Goal: Entertainment & Leisure: Consume media (video, audio)

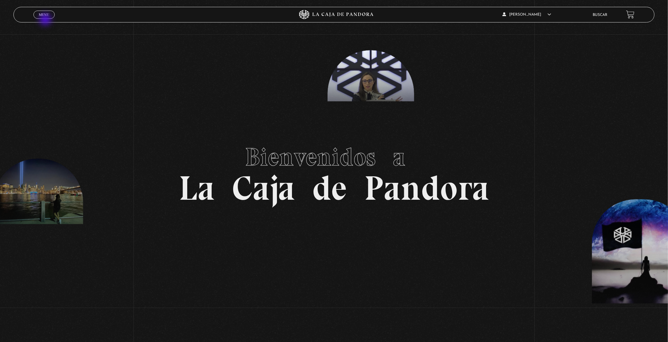
click at [44, 20] on div "Menu Cerrar" at bounding box center [133, 14] width 200 height 15
click at [43, 11] on link "Menu Cerrar" at bounding box center [43, 15] width 21 height 8
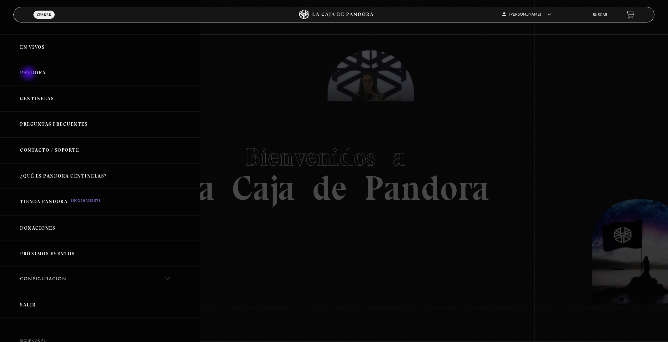
click at [29, 74] on link "Pandora" at bounding box center [100, 73] width 200 height 26
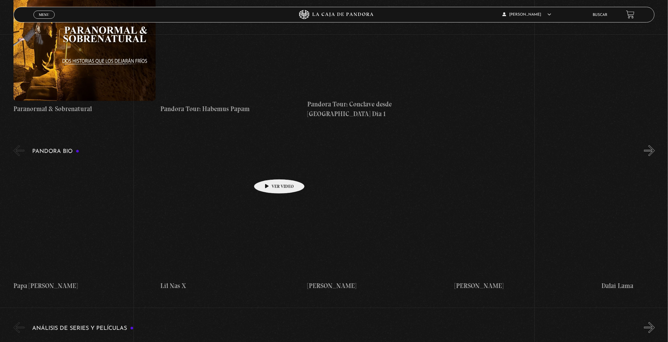
scroll to position [890, 0]
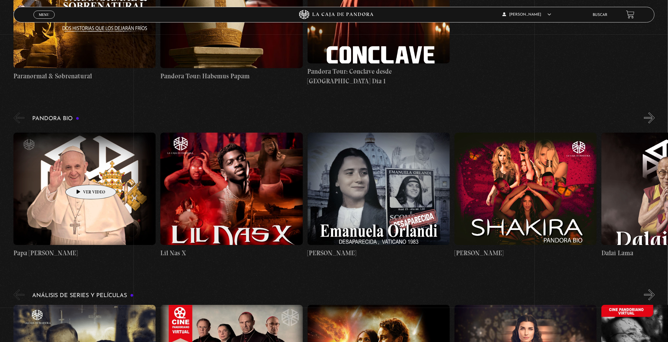
click at [81, 176] on figure at bounding box center [84, 189] width 142 height 112
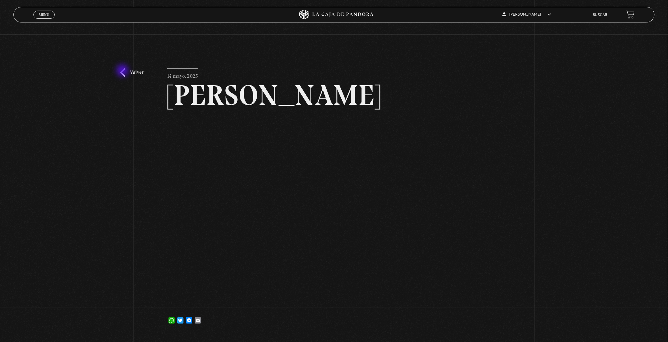
click at [123, 71] on link "Volver" at bounding box center [131, 72] width 23 height 8
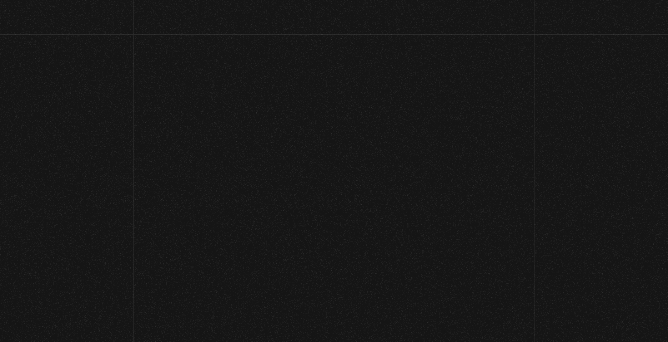
scroll to position [890, 0]
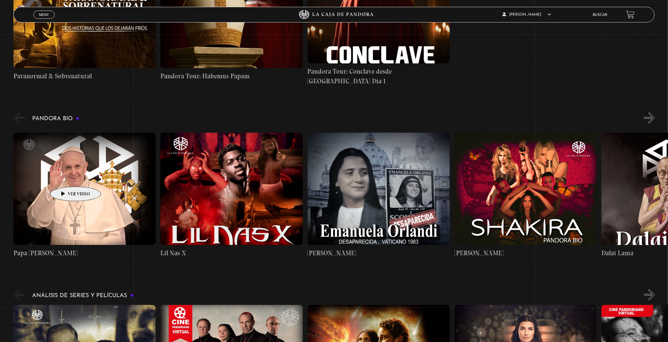
click at [66, 177] on figure at bounding box center [84, 189] width 142 height 112
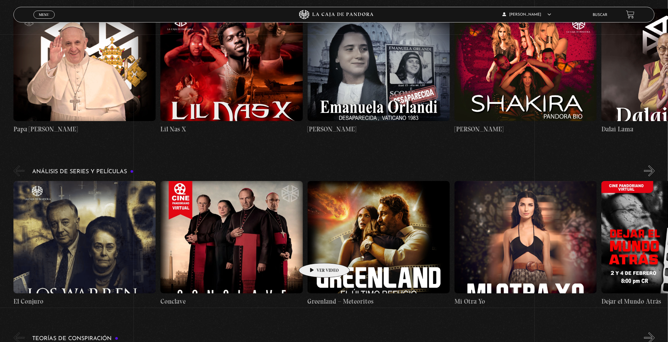
scroll to position [1031, 0]
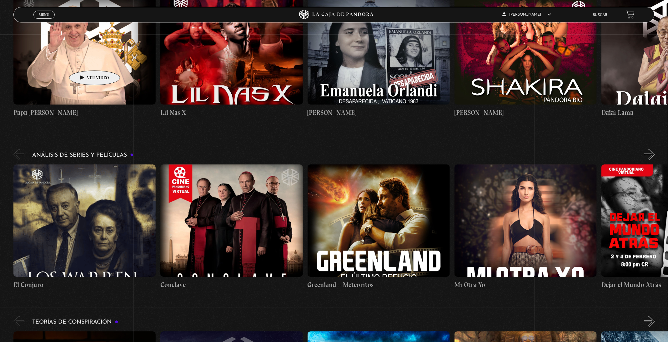
click at [85, 61] on figure at bounding box center [84, 48] width 142 height 112
